Goal: Information Seeking & Learning: Find specific page/section

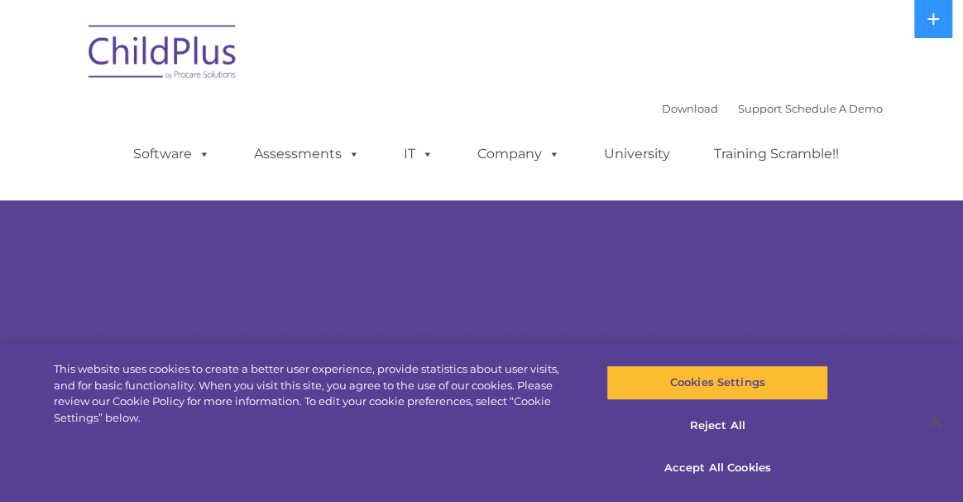
select select "MEDIUM"
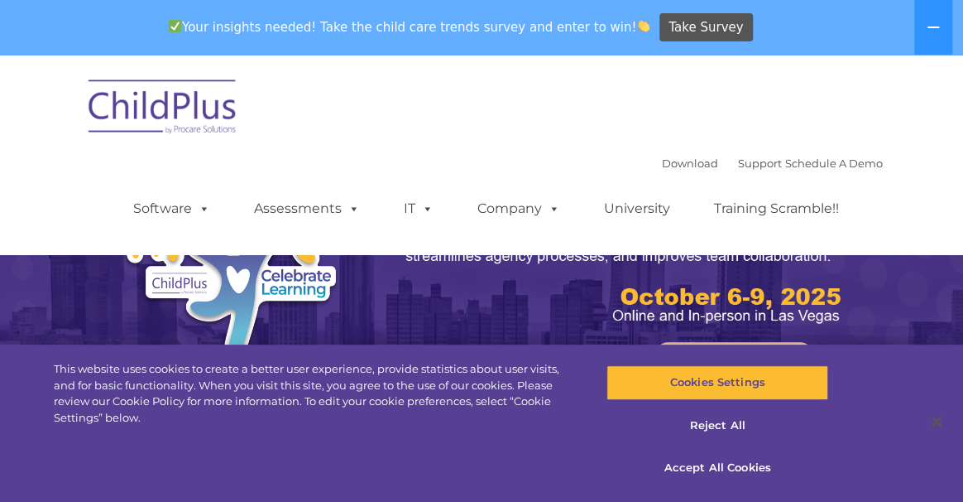
click at [151, 110] on img at bounding box center [163, 109] width 166 height 83
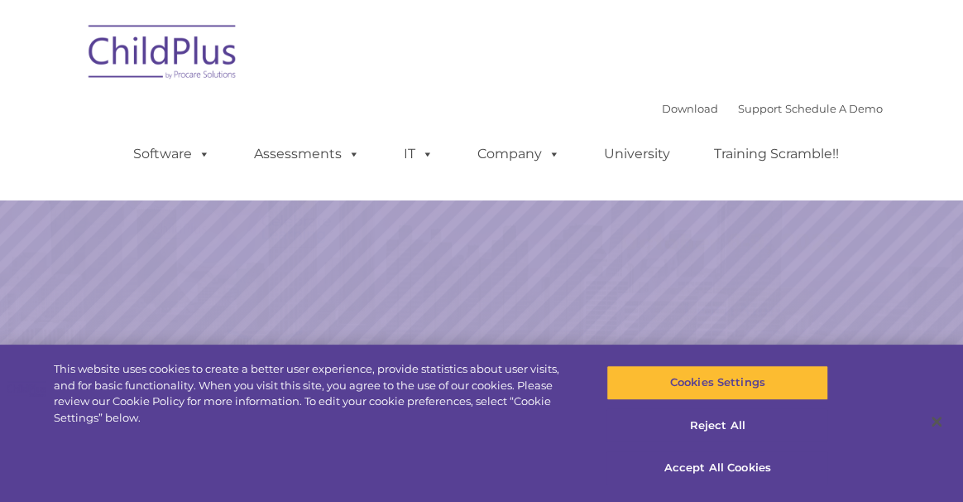
select select "MEDIUM"
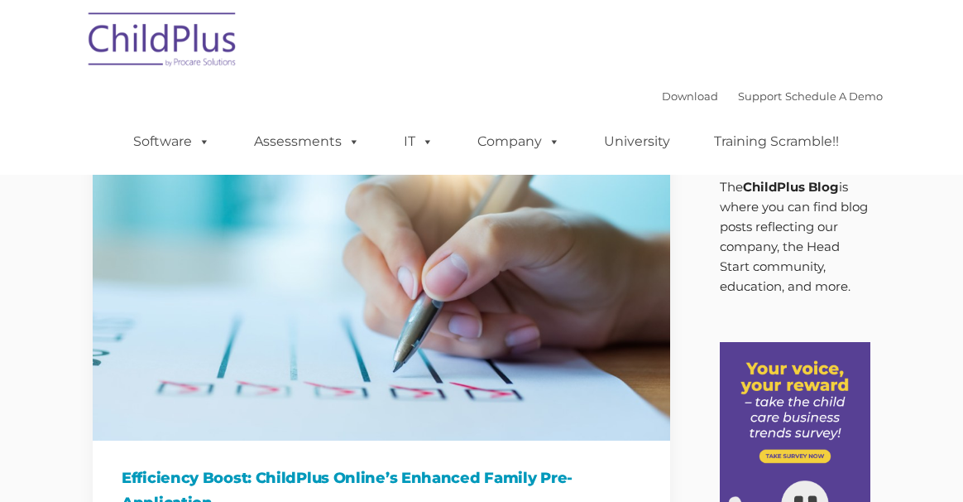
type input ""
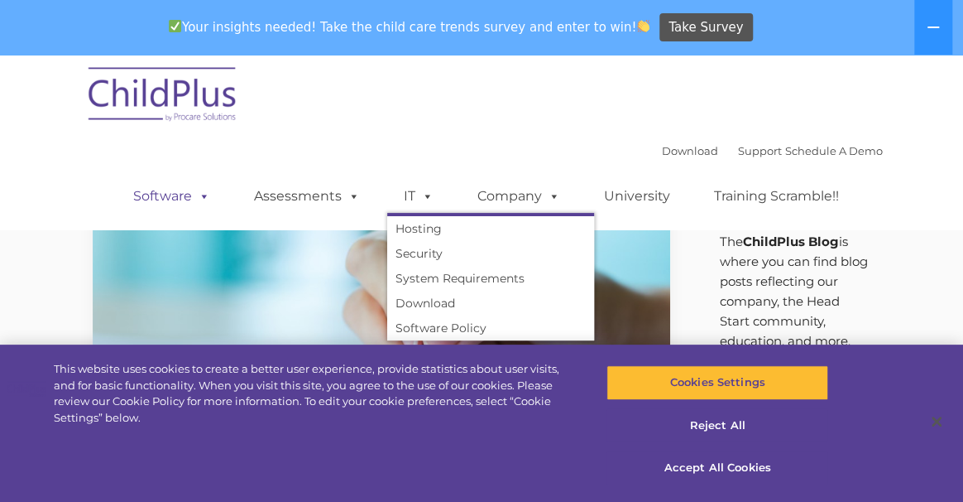
click at [174, 199] on link "Software" at bounding box center [172, 196] width 110 height 33
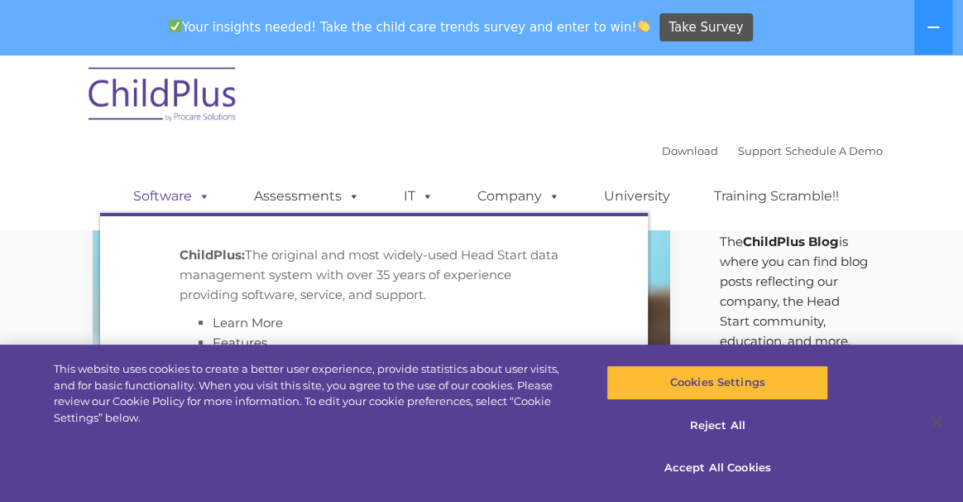
scroll to position [171, 0]
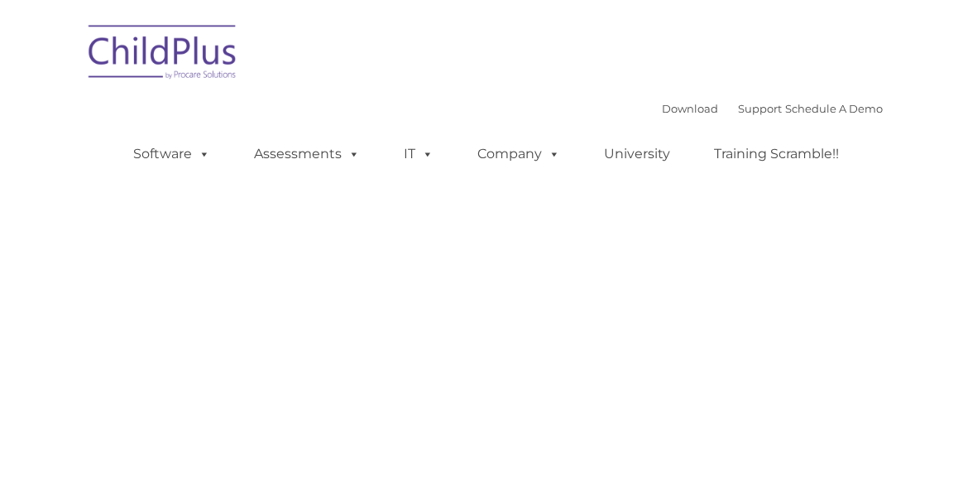
type input ""
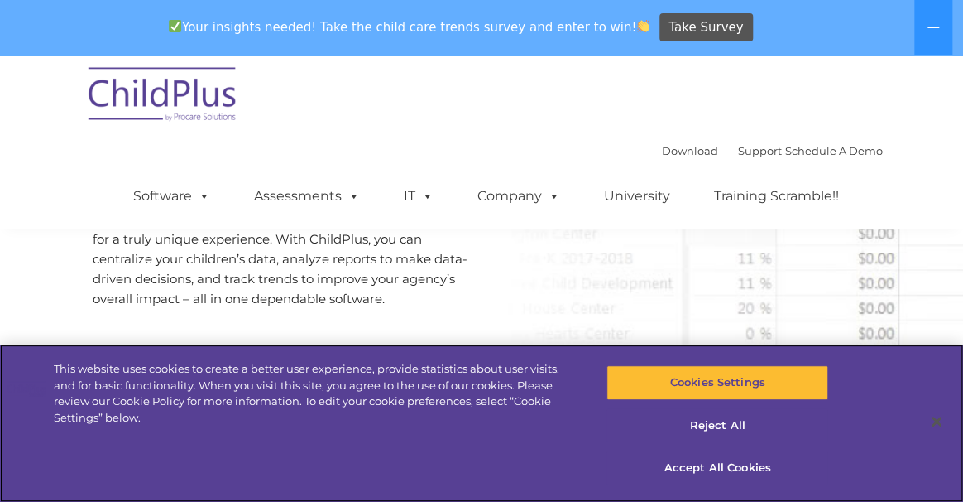
scroll to position [910, 0]
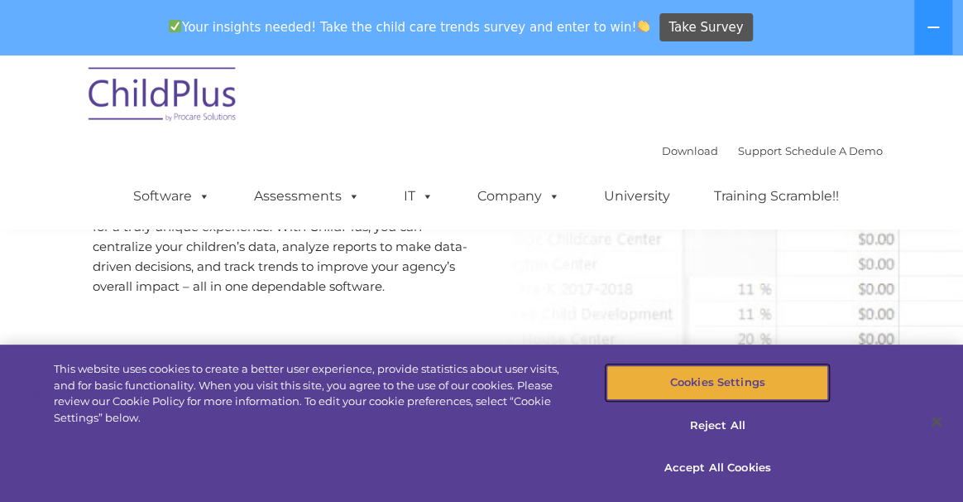
click at [725, 377] on button "Cookies Settings" at bounding box center [718, 382] width 222 height 35
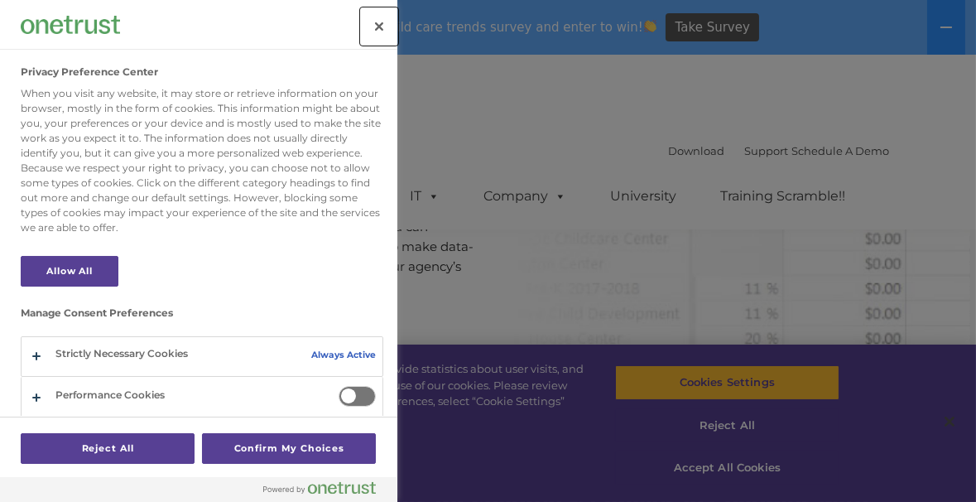
click at [372, 22] on button "Close" at bounding box center [379, 26] width 36 height 36
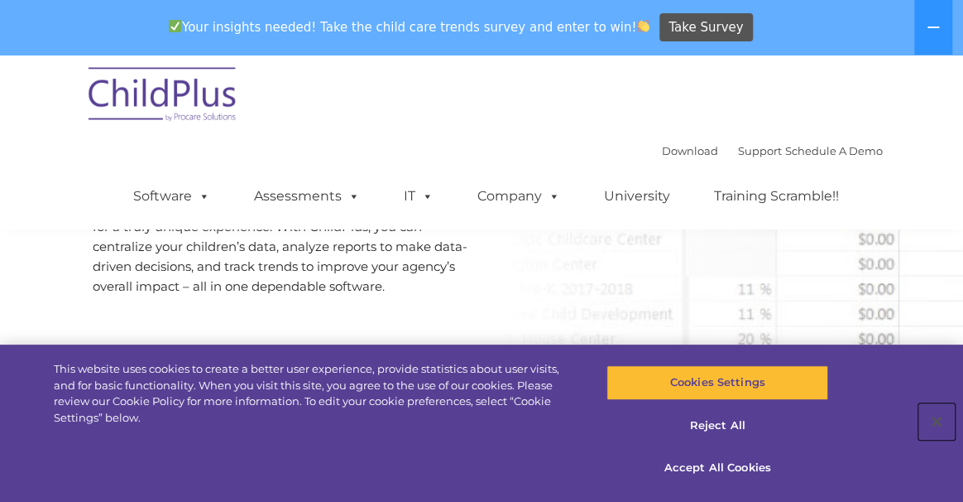
click at [935, 422] on button "Close" at bounding box center [937, 421] width 36 height 36
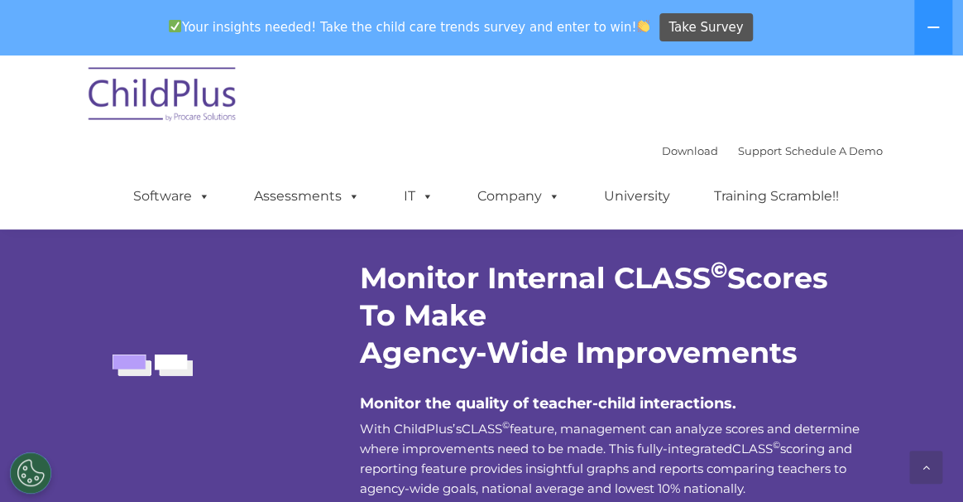
scroll to position [3228, 0]
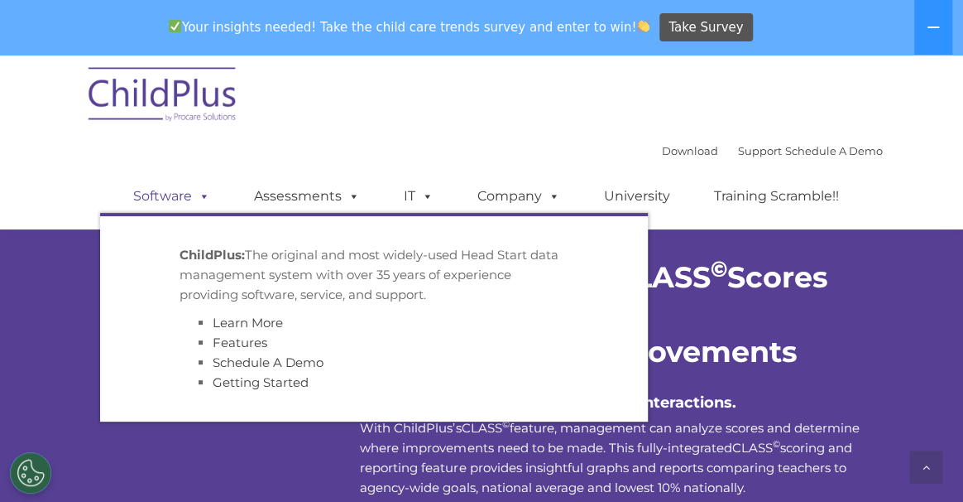
click at [192, 202] on span at bounding box center [201, 196] width 18 height 16
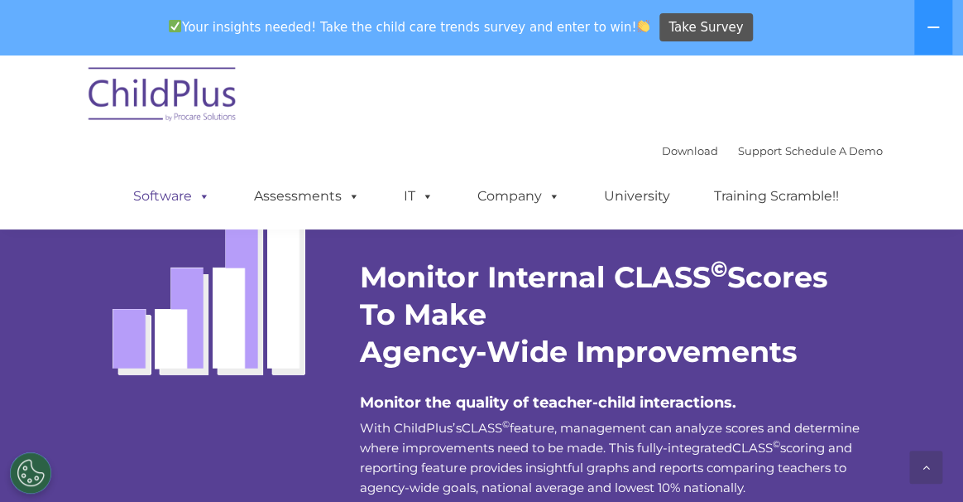
click at [202, 194] on span at bounding box center [201, 196] width 18 height 16
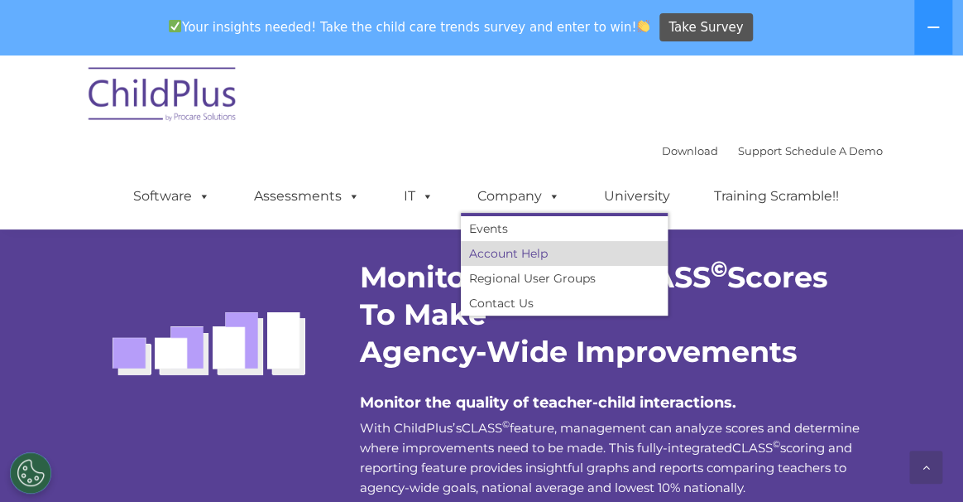
click at [517, 257] on link "Account Help" at bounding box center [564, 253] width 207 height 25
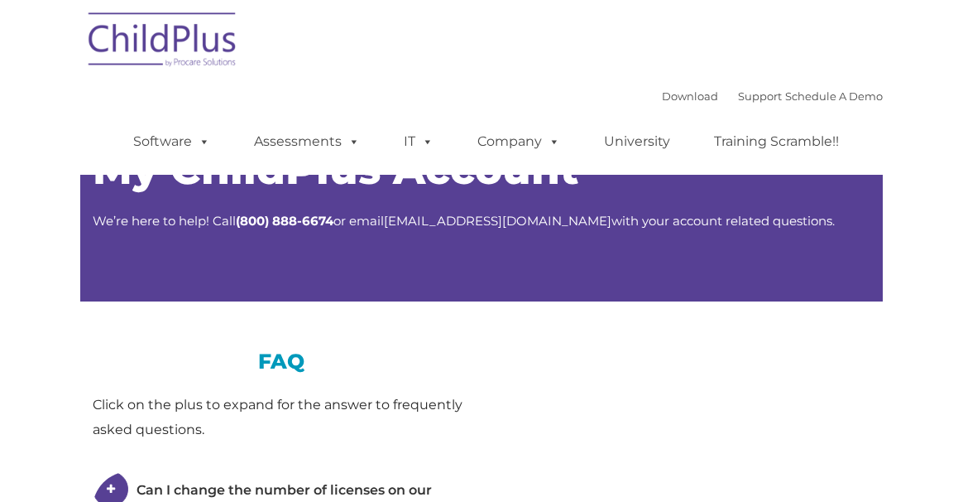
type input ""
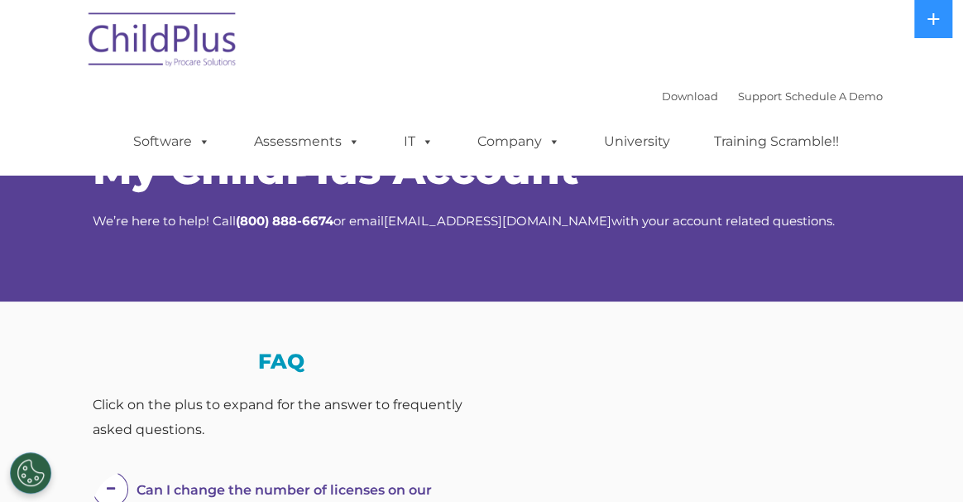
select select "MEDIUM"
